Goal: Task Accomplishment & Management: Manage account settings

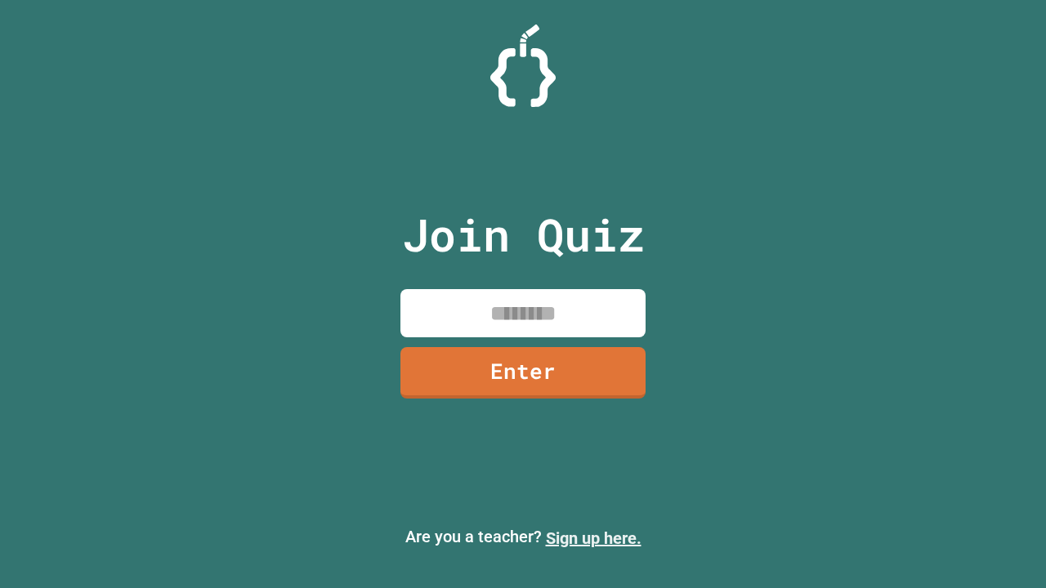
click at [593, 539] on link "Sign up here." at bounding box center [594, 539] width 96 height 20
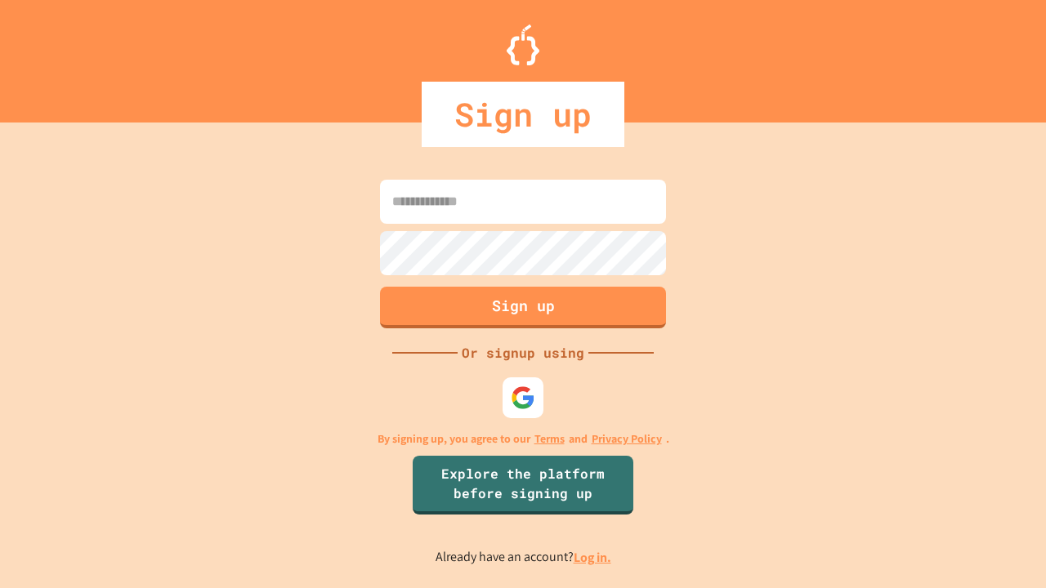
click at [593, 557] on link "Log in." at bounding box center [593, 557] width 38 height 17
